Goal: Task Accomplishment & Management: Manage account settings

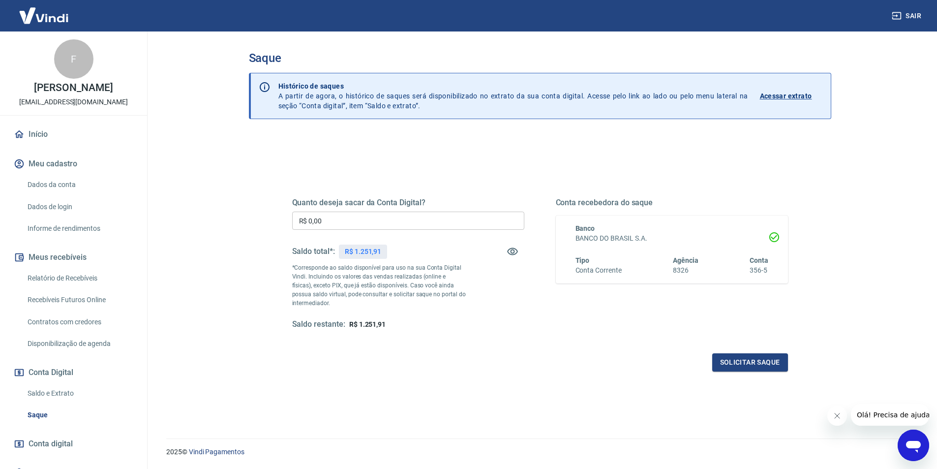
click at [364, 222] on input "R$ 0,00" at bounding box center [408, 220] width 232 height 18
type input "R$ 1.200,00"
click at [743, 365] on button "Solicitar saque" at bounding box center [750, 362] width 76 height 18
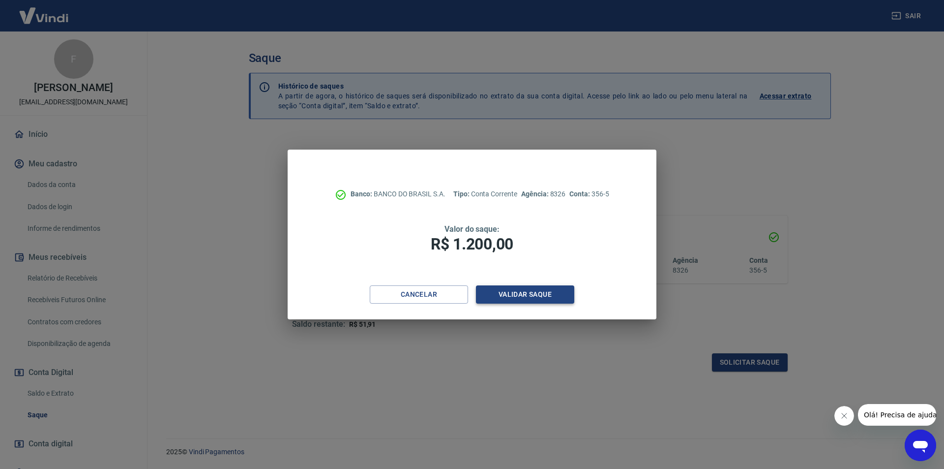
click at [493, 288] on button "Validar saque" at bounding box center [525, 294] width 98 height 18
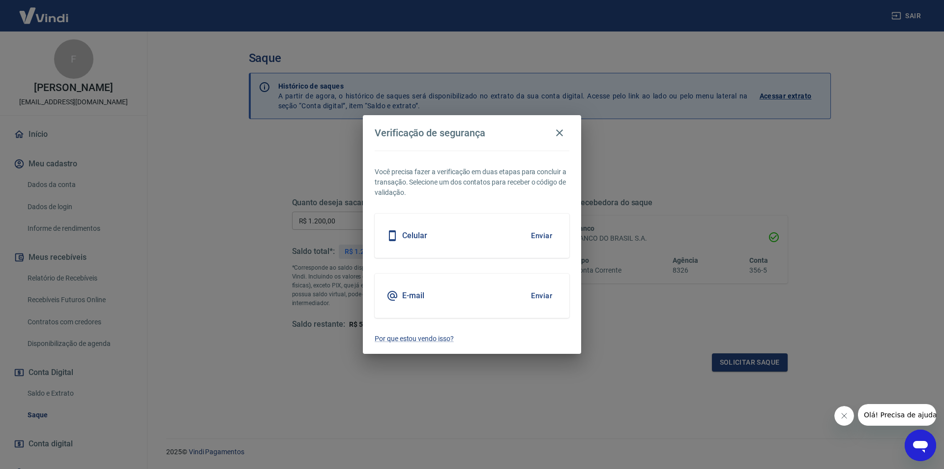
click at [547, 234] on button "Enviar" at bounding box center [542, 235] width 32 height 21
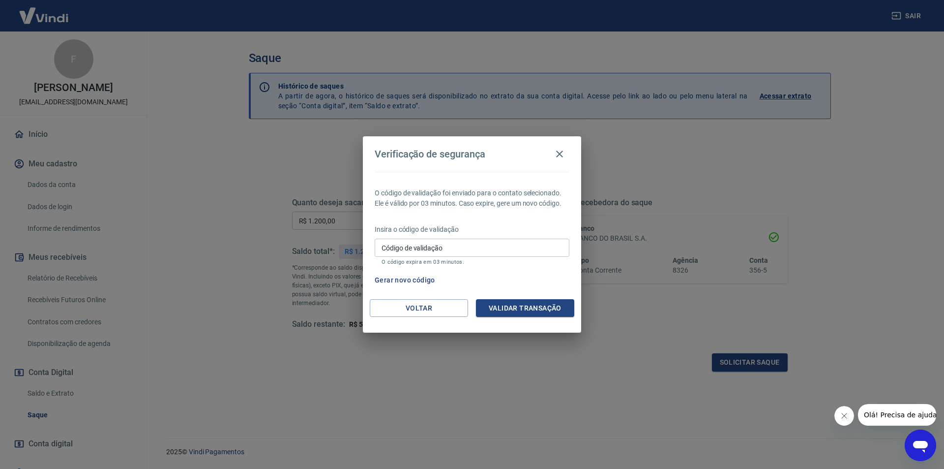
click at [499, 254] on input "Código de validação" at bounding box center [472, 247] width 195 height 18
click at [506, 246] on input "Código de validação" at bounding box center [472, 247] width 195 height 18
click at [517, 245] on input "Código de validação" at bounding box center [472, 247] width 195 height 18
type input "210388"
click at [540, 304] on button "Validar transação" at bounding box center [525, 308] width 98 height 18
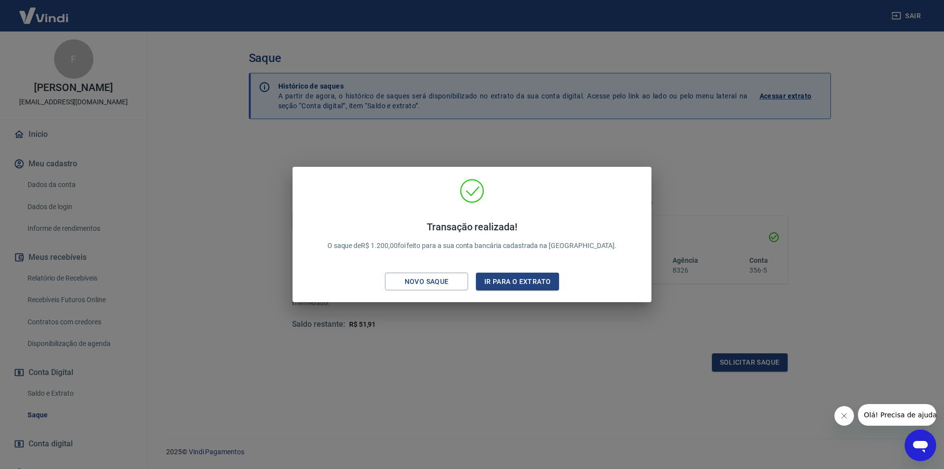
click at [353, 425] on div "Transação realizada! O saque de R$ 1.200,00 foi feito para a sua conta bancária…" at bounding box center [472, 234] width 944 height 469
